Goal: Check status: Check status

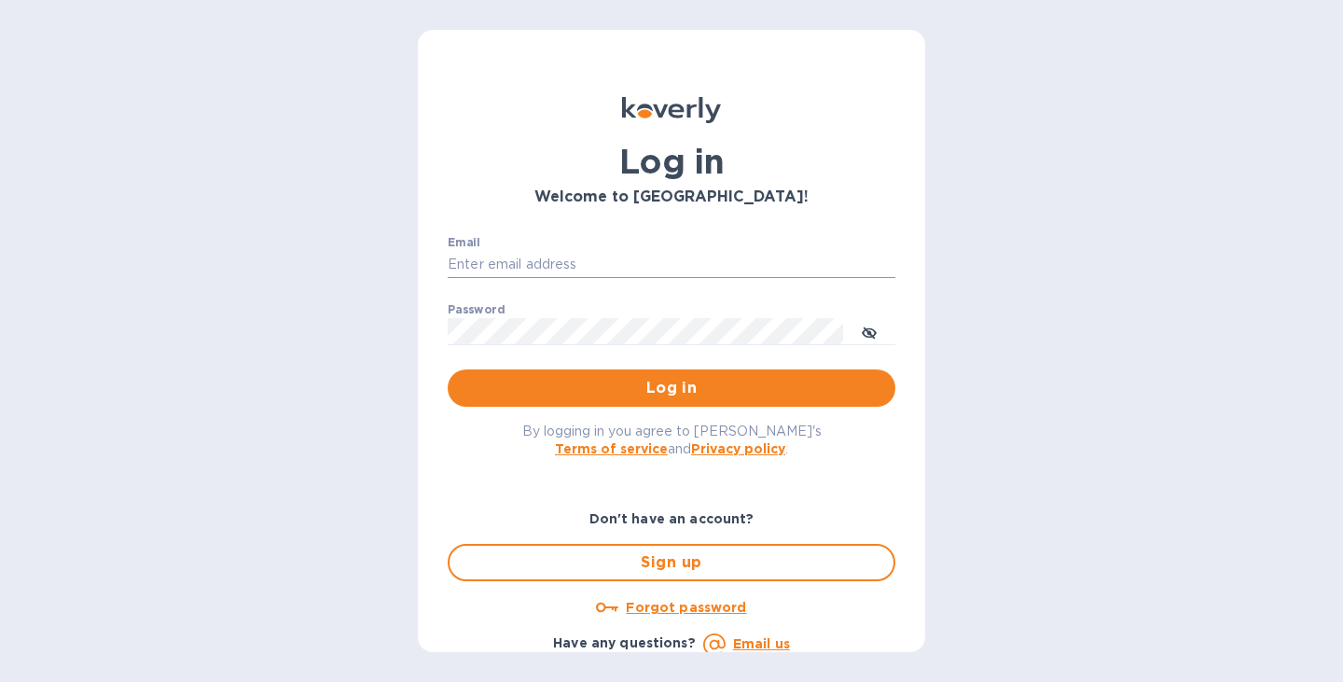
click at [571, 257] on input "Email" at bounding box center [672, 265] width 448 height 28
type input "[EMAIL_ADDRESS][DOMAIN_NAME]"
click at [673, 389] on span "Log in" at bounding box center [672, 388] width 418 height 22
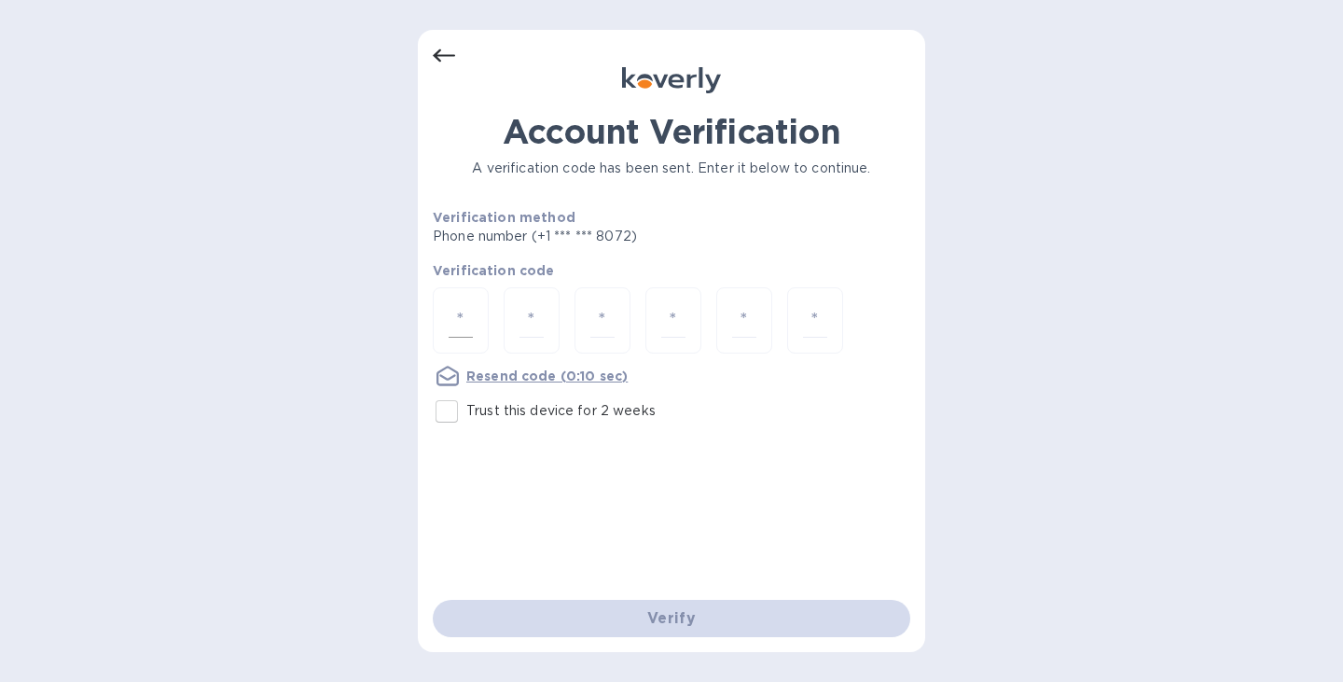
click at [449, 346] on div at bounding box center [461, 320] width 56 height 66
click at [441, 404] on input "Trust this device for 2 weeks" at bounding box center [446, 411] width 39 height 39
checkbox input "true"
click at [440, 314] on div at bounding box center [461, 320] width 56 height 66
type input "9"
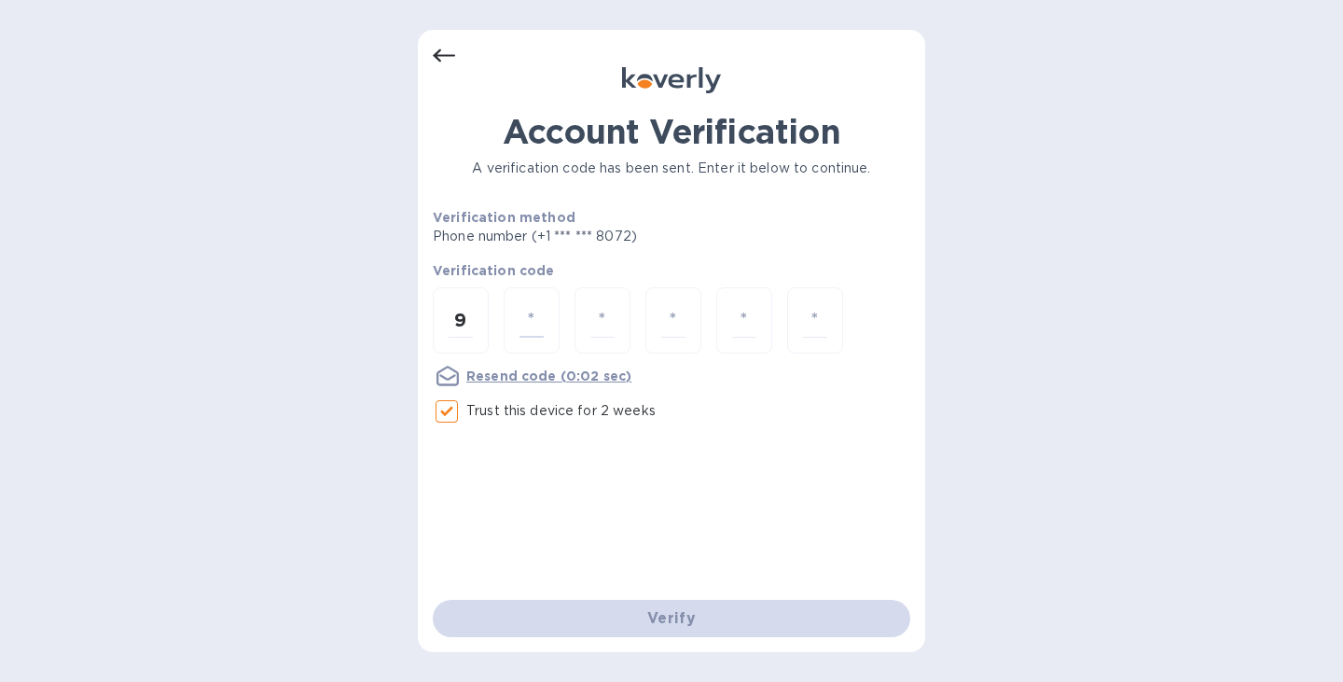
type input "0"
type input "6"
type input "4"
type input "6"
type input "5"
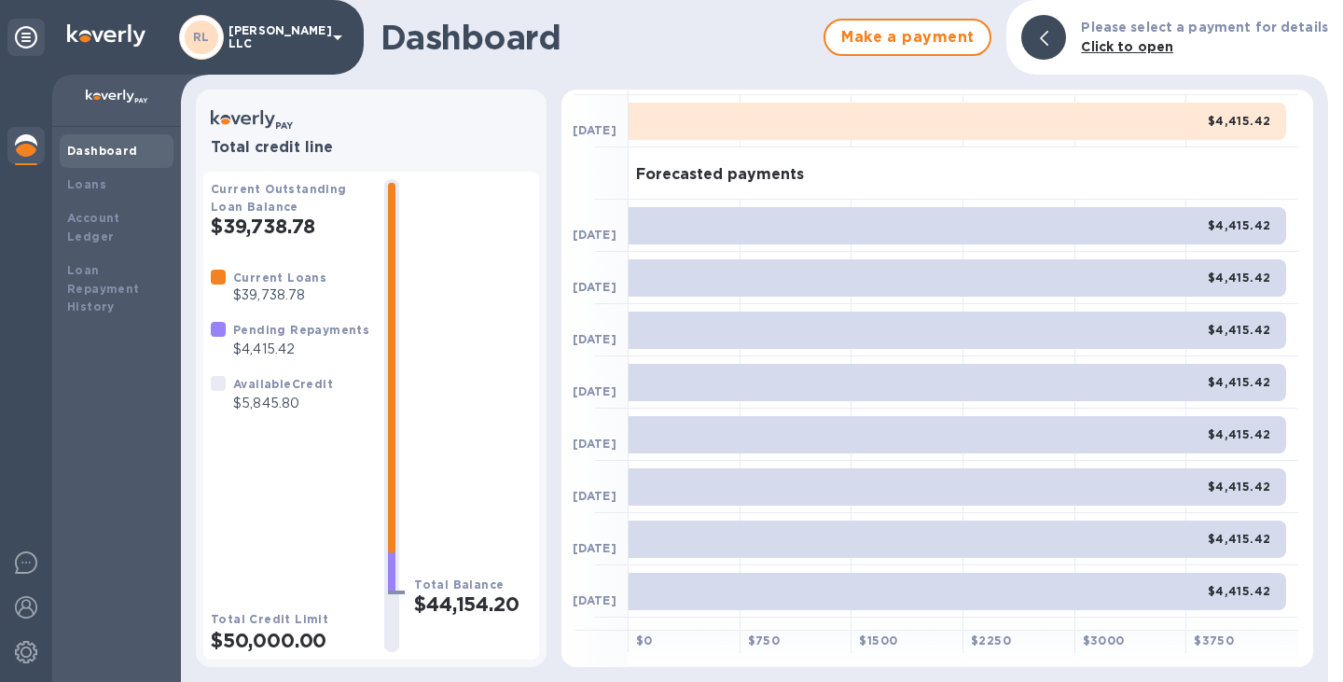
scroll to position [187, 0]
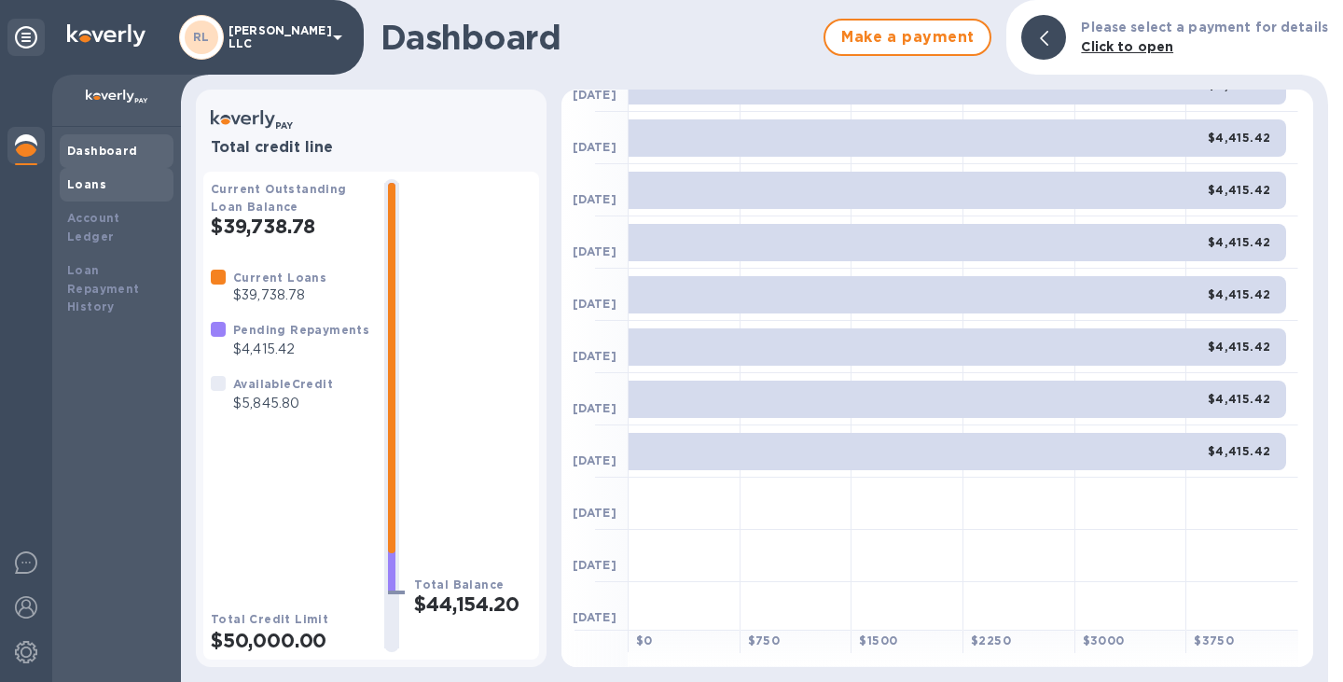
click at [117, 182] on div "Loans" at bounding box center [116, 184] width 99 height 19
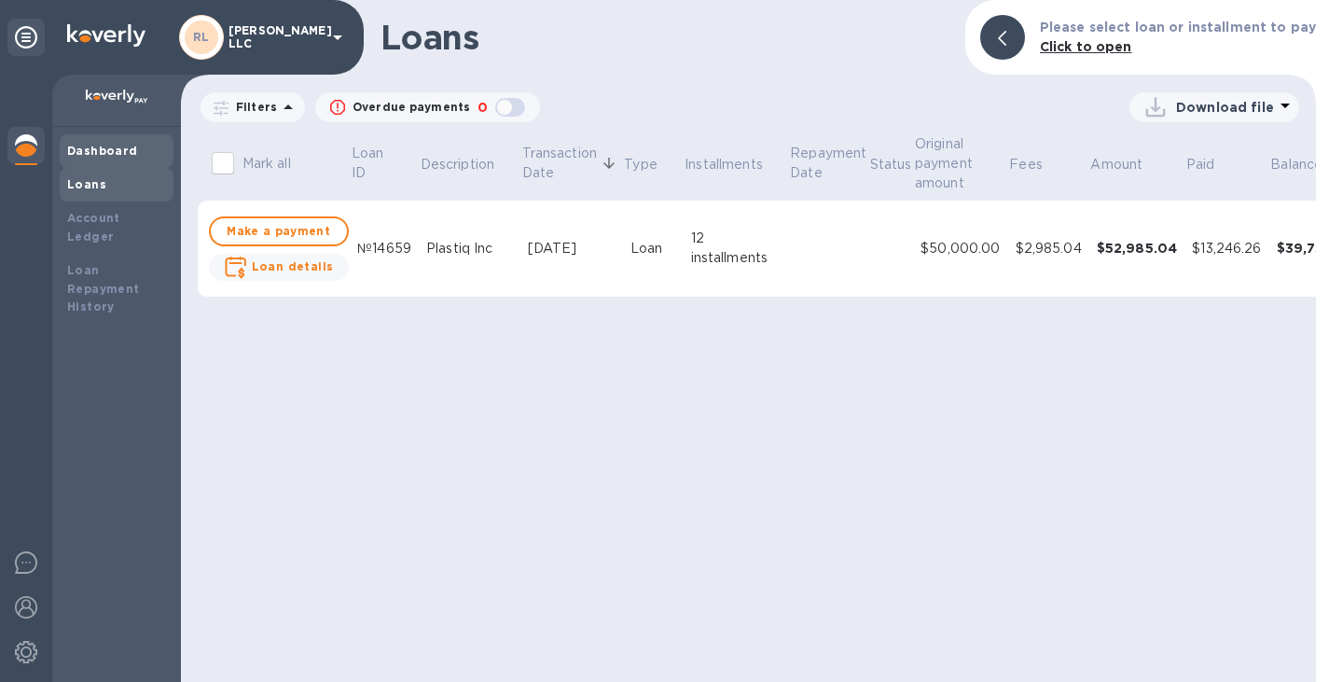
click at [105, 153] on b "Dashboard" at bounding box center [102, 151] width 71 height 14
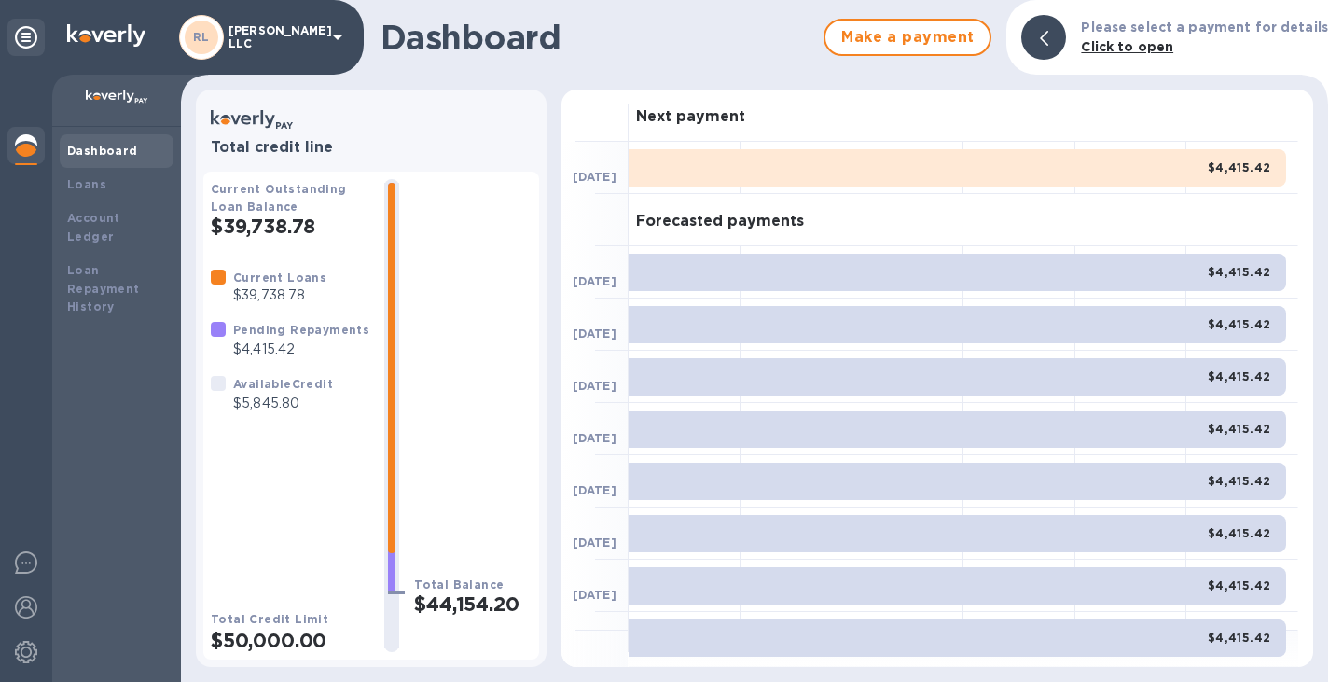
click at [1155, 50] on b "Click to open" at bounding box center [1127, 46] width 92 height 15
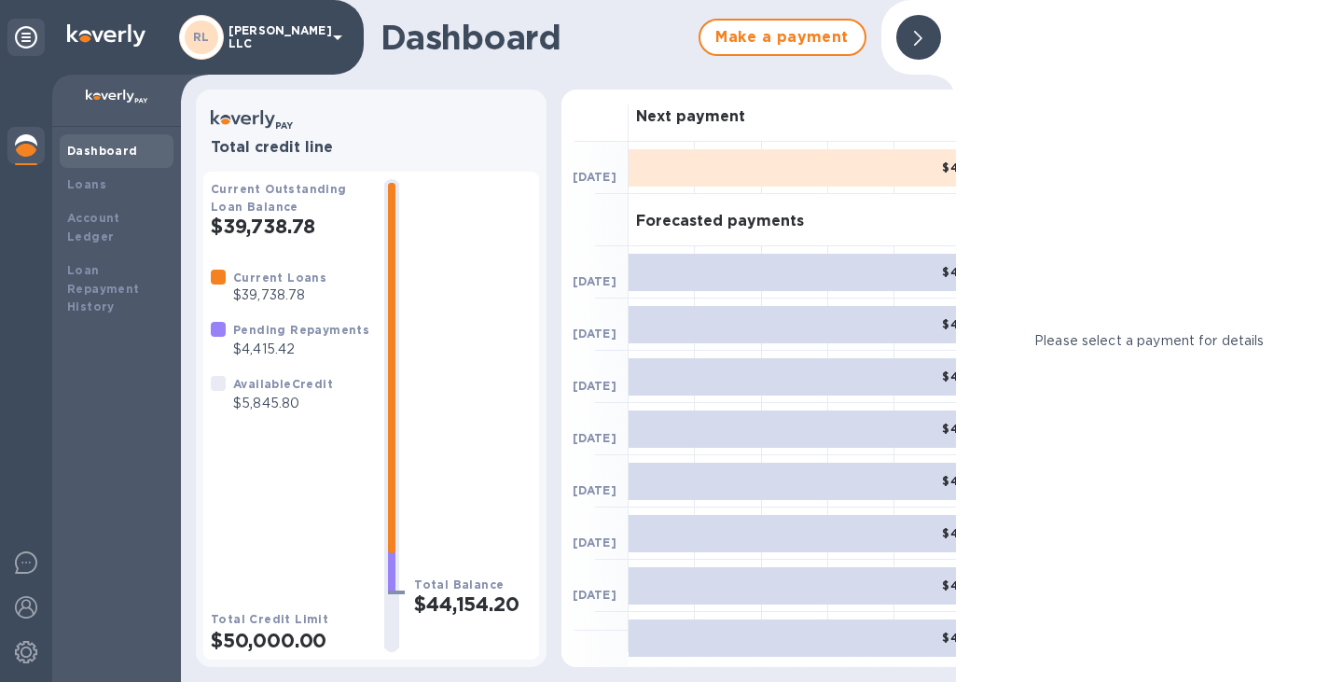
click at [919, 37] on icon at bounding box center [918, 38] width 8 height 15
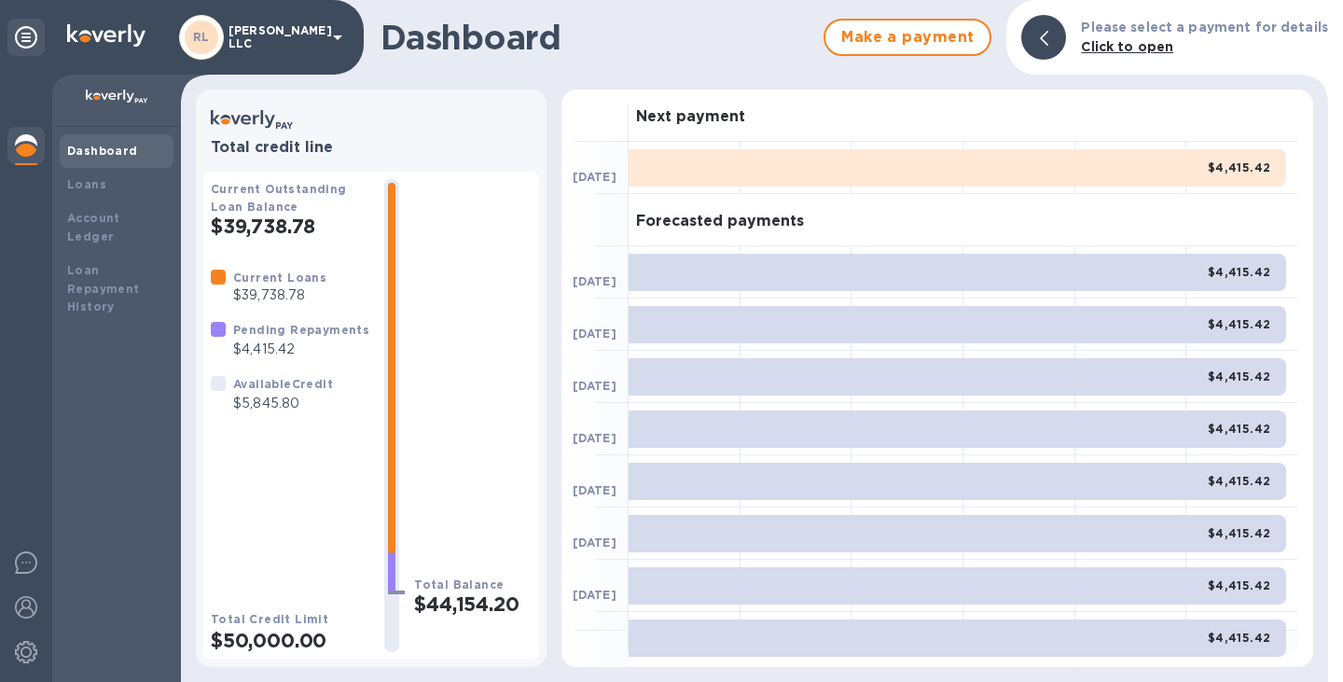
click at [250, 43] on p "RAMM LLC" at bounding box center [275, 37] width 93 height 26
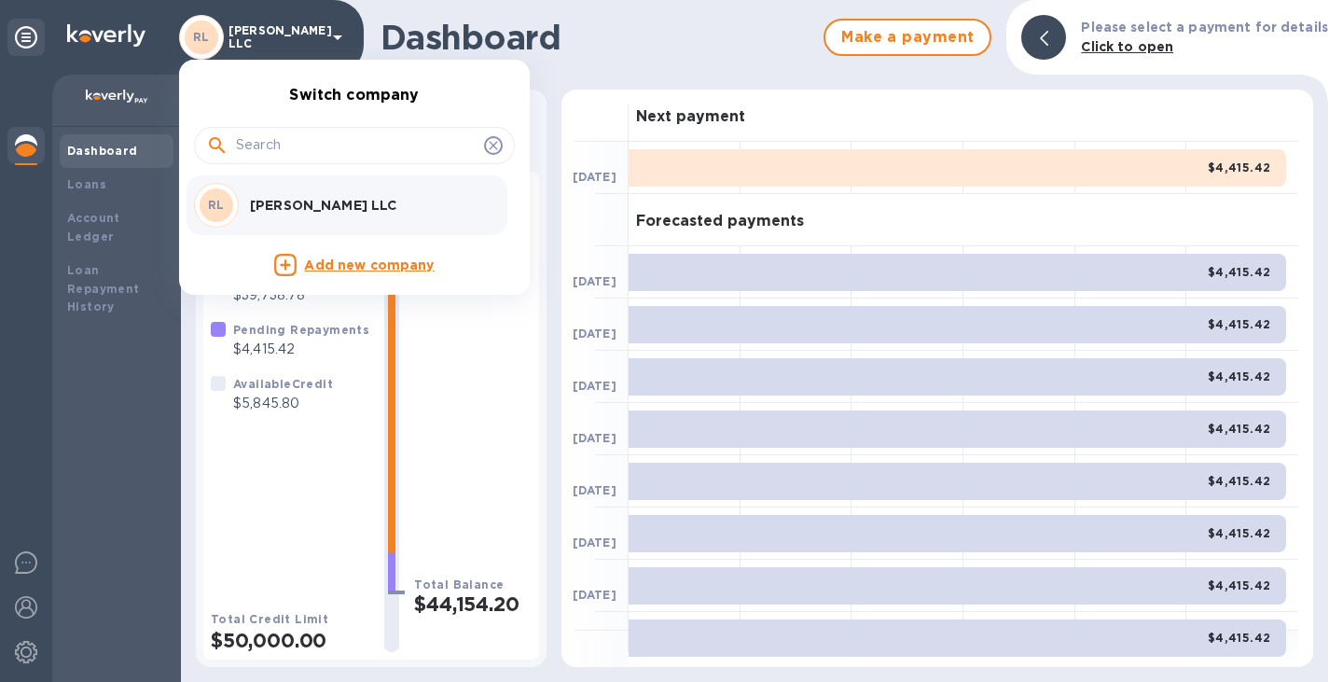
drag, startPoint x: 411, startPoint y: 436, endPoint x: 444, endPoint y: 463, distance: 42.4
click at [442, 497] on div at bounding box center [671, 341] width 1343 height 682
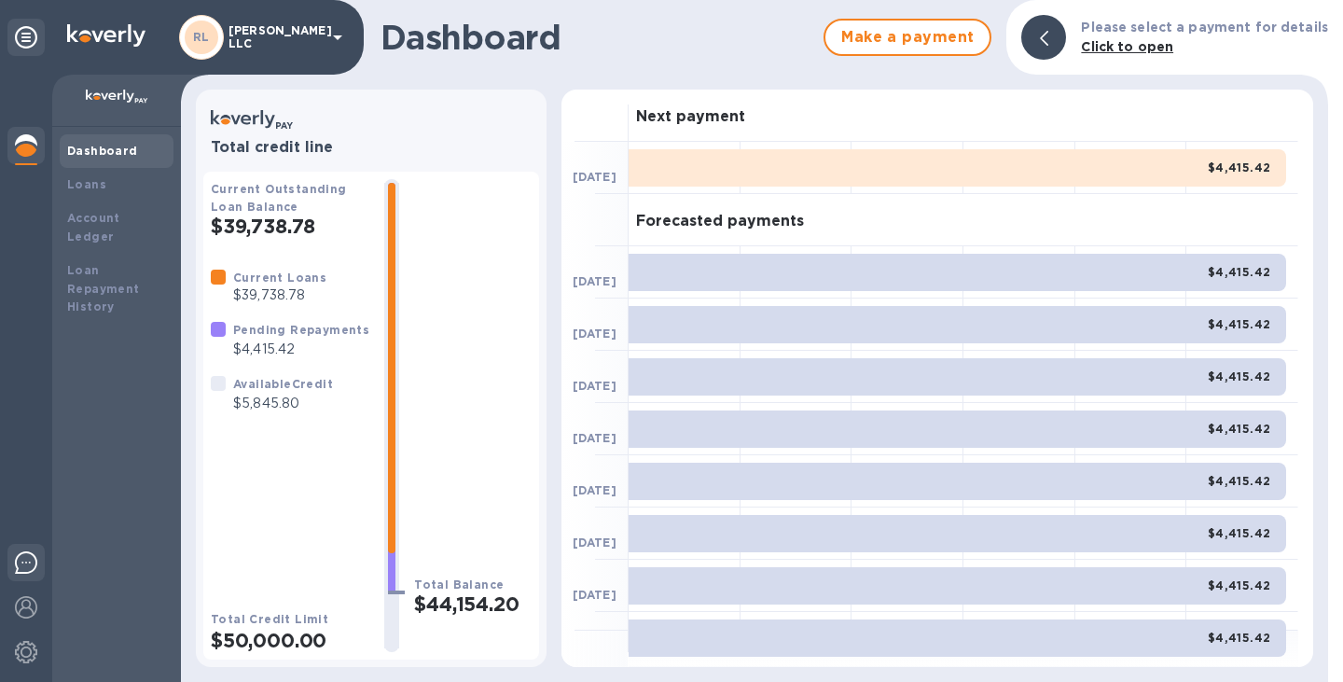
click at [32, 571] on img at bounding box center [26, 562] width 22 height 22
click at [450, 271] on div "Total Balance $44,154.20" at bounding box center [473, 415] width 118 height 473
click at [432, 284] on div "Total Balance $44,154.20" at bounding box center [473, 415] width 118 height 473
click at [773, 85] on div "Dashboard Make a payment Please select a payment for details Click to open Tota…" at bounding box center [754, 341] width 1147 height 682
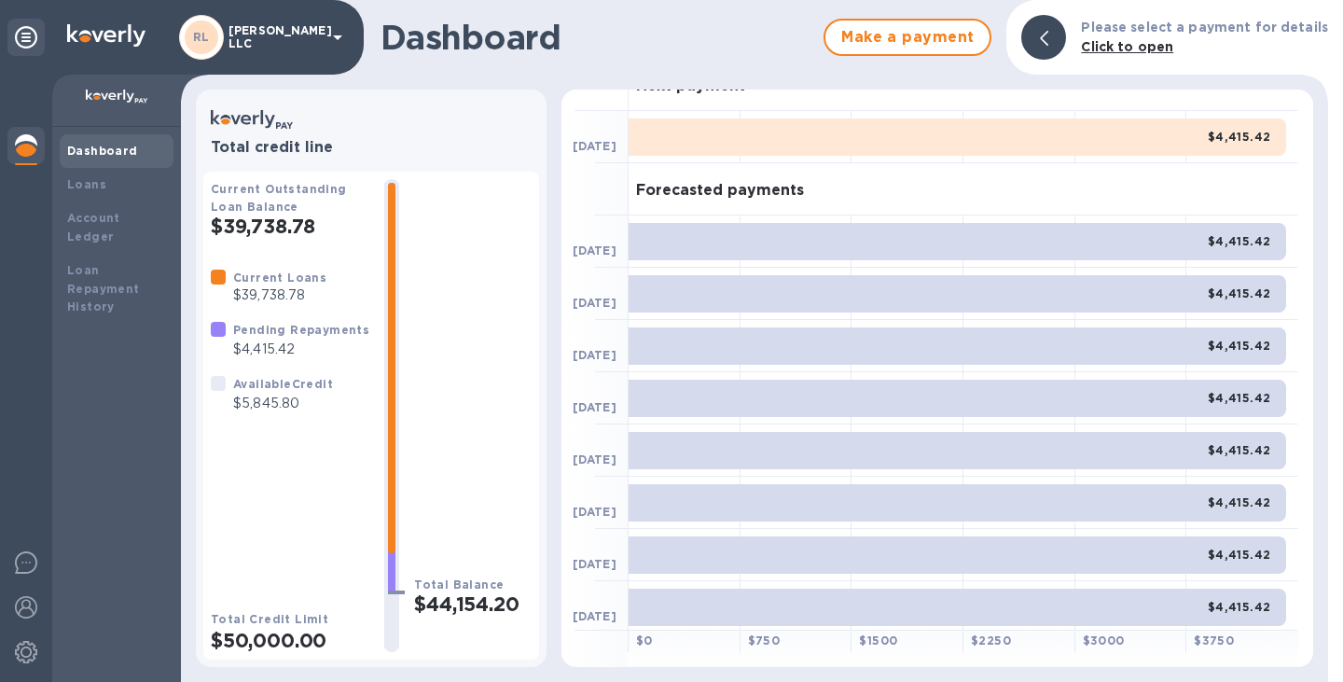
scroll to position [87, 0]
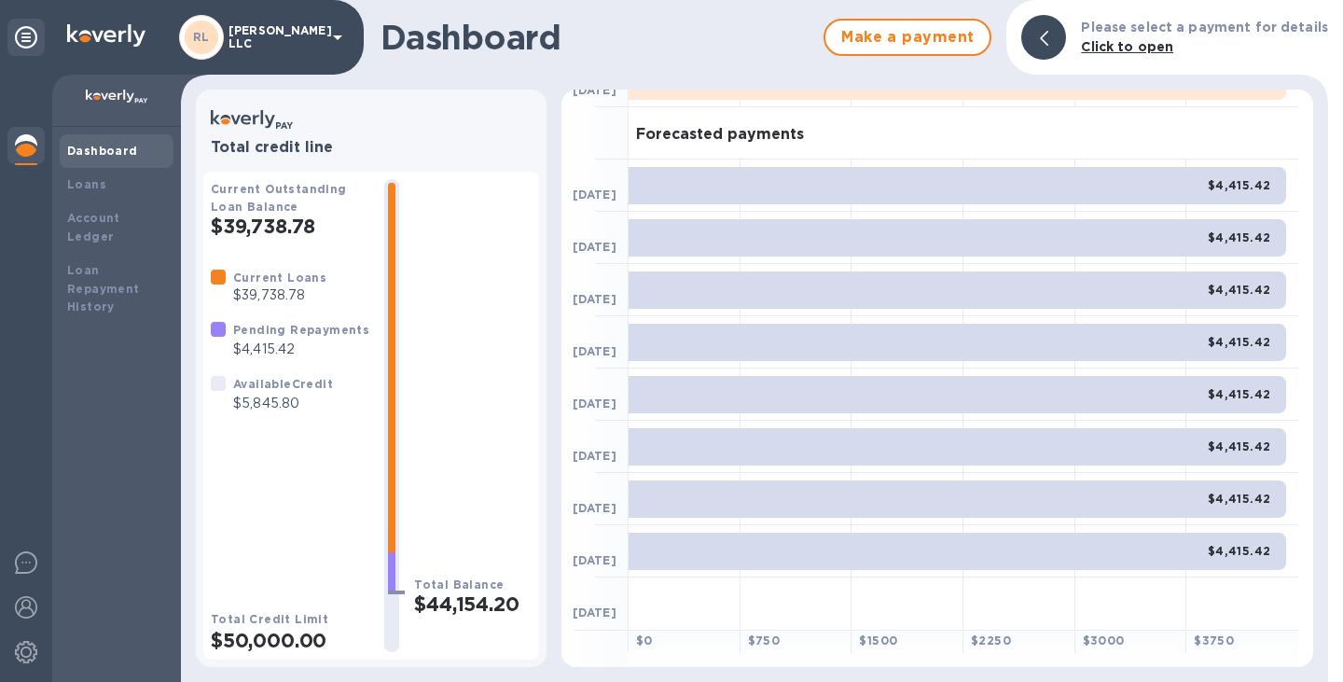
click at [1064, 28] on div at bounding box center [1043, 37] width 45 height 45
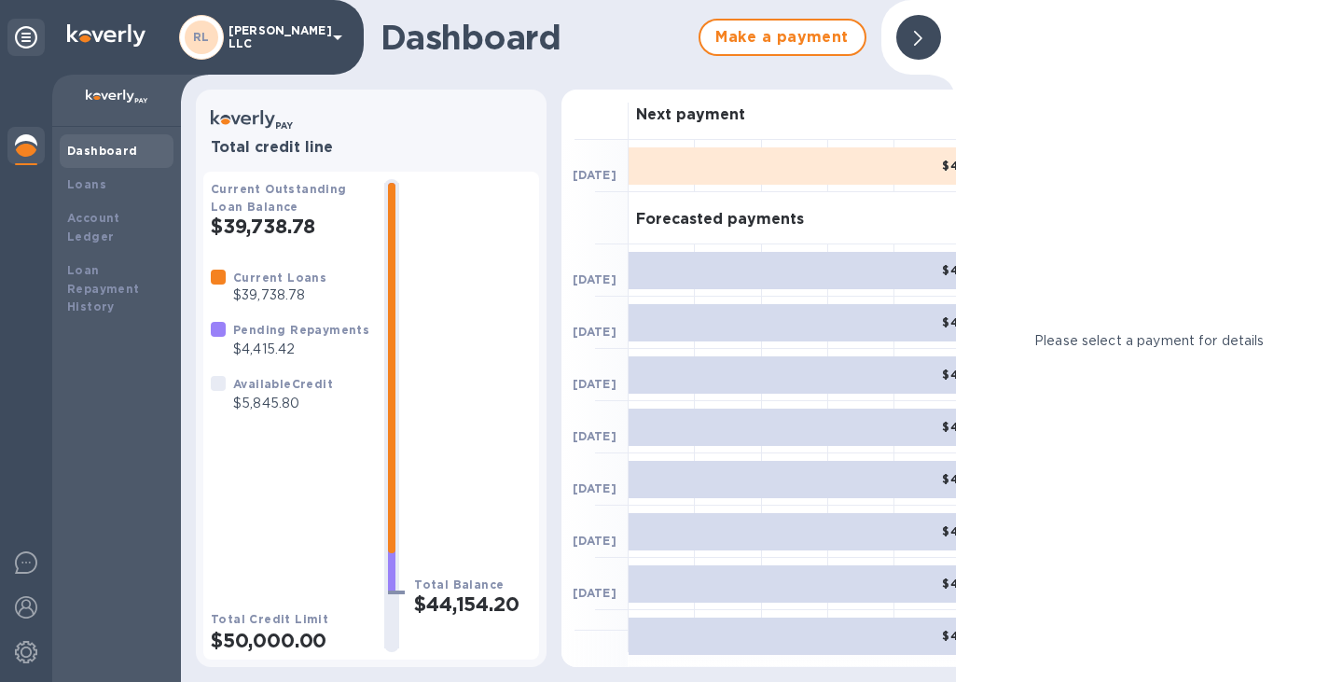
scroll to position [0, 0]
click at [934, 39] on div at bounding box center [918, 37] width 45 height 45
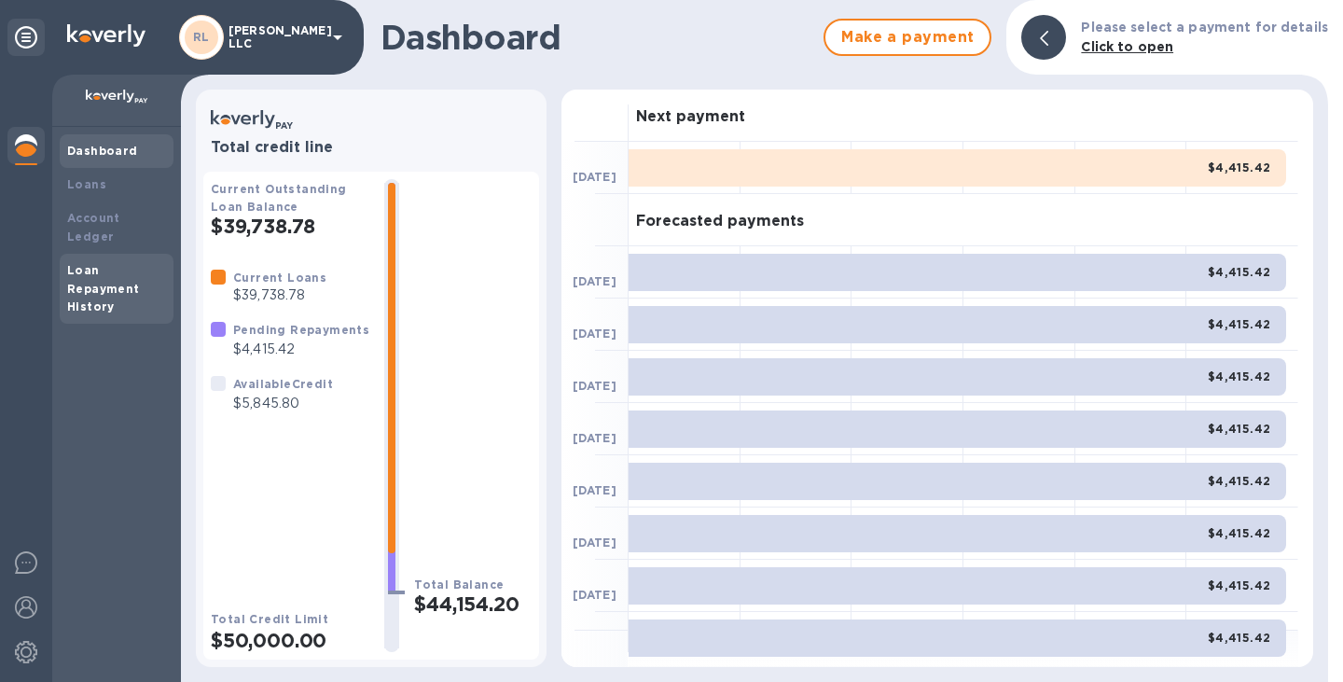
click at [98, 277] on div "Loan Repayment History" at bounding box center [116, 289] width 99 height 56
